Goal: Information Seeking & Learning: Learn about a topic

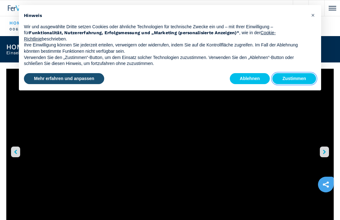
click at [300, 77] on button "Zustimmen" at bounding box center [294, 78] width 44 height 11
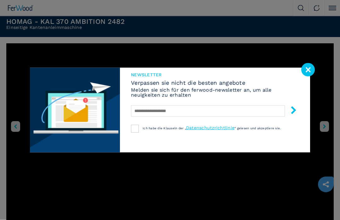
scroll to position [25, 0]
click at [311, 77] on image at bounding box center [308, 70] width 14 height 14
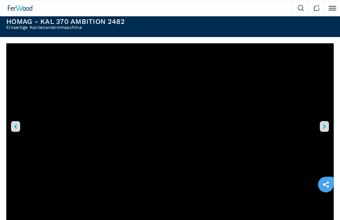
click at [327, 128] on button "right-button" at bounding box center [323, 126] width 9 height 11
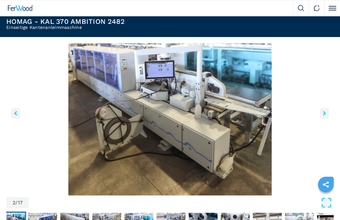
click at [327, 113] on button "right-button" at bounding box center [323, 113] width 9 height 11
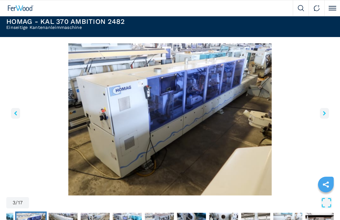
click at [328, 113] on button "right-button" at bounding box center [323, 113] width 9 height 11
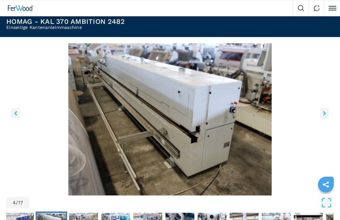
click at [329, 113] on img "Go to Slide 4" at bounding box center [169, 119] width 327 height 152
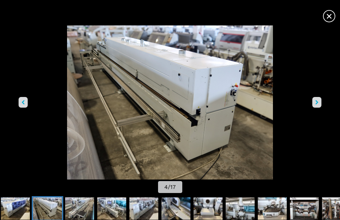
click at [318, 105] on icon "right-button" at bounding box center [316, 102] width 3 height 4
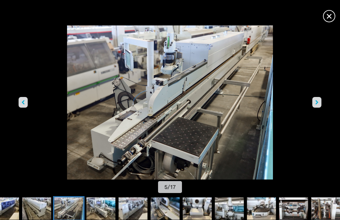
click at [318, 108] on button "right-button" at bounding box center [316, 102] width 9 height 11
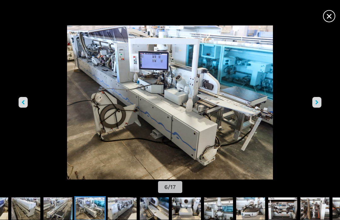
click at [319, 108] on button "right-button" at bounding box center [316, 102] width 9 height 11
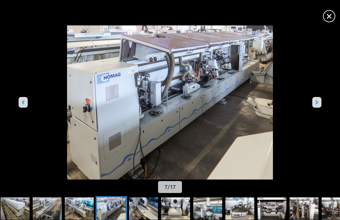
click at [319, 108] on button "right-button" at bounding box center [316, 102] width 9 height 11
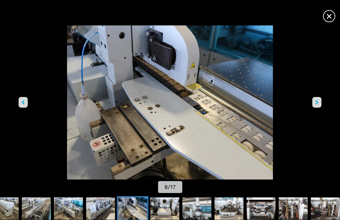
click at [319, 108] on button "right-button" at bounding box center [316, 102] width 9 height 11
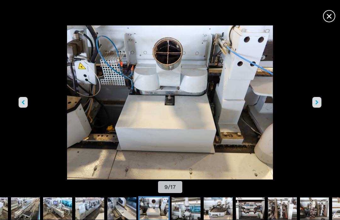
click at [319, 108] on button "right-button" at bounding box center [316, 102] width 9 height 11
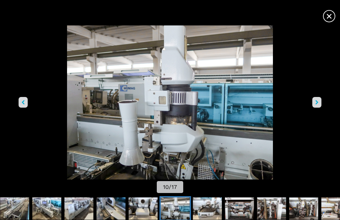
click at [317, 105] on icon "right-button" at bounding box center [316, 102] width 3 height 4
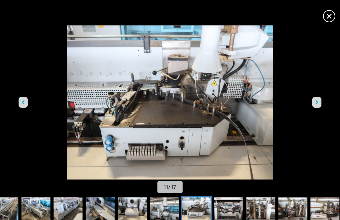
click at [318, 108] on button "right-button" at bounding box center [316, 102] width 9 height 11
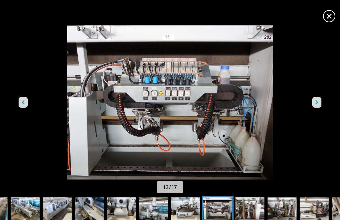
click at [320, 108] on button "right-button" at bounding box center [316, 102] width 9 height 11
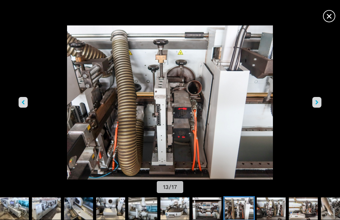
click at [318, 108] on button "right-button" at bounding box center [316, 102] width 9 height 11
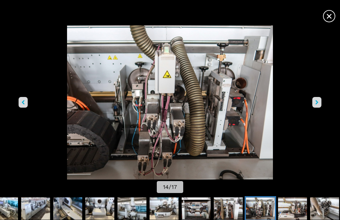
click at [320, 108] on button "right-button" at bounding box center [316, 102] width 9 height 11
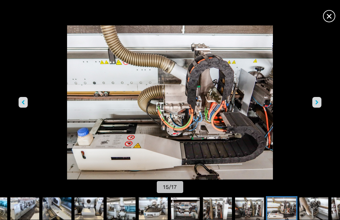
click at [321, 113] on img "Go to Slide 15" at bounding box center [170, 102] width 306 height 154
click at [318, 105] on icon "right-button" at bounding box center [316, 102] width 3 height 4
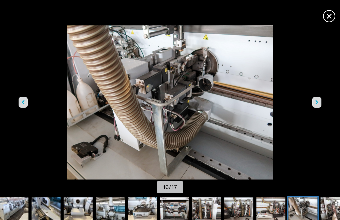
click at [317, 108] on button "right-button" at bounding box center [316, 102] width 9 height 11
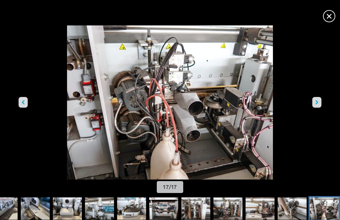
click at [319, 108] on button "right-button" at bounding box center [316, 102] width 9 height 11
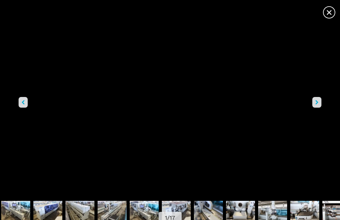
scroll to position [23, 0]
click at [331, 9] on span "×" at bounding box center [328, 11] width 11 height 11
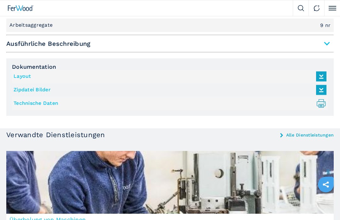
scroll to position [558, 0]
click at [322, 75] on icon at bounding box center [320, 76] width 7 height 6
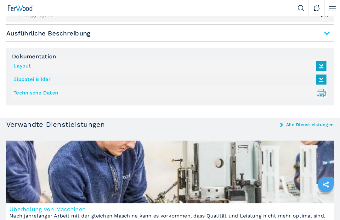
click at [321, 95] on icon at bounding box center [320, 96] width 3 height 2
